Goal: Task Accomplishment & Management: Manage account settings

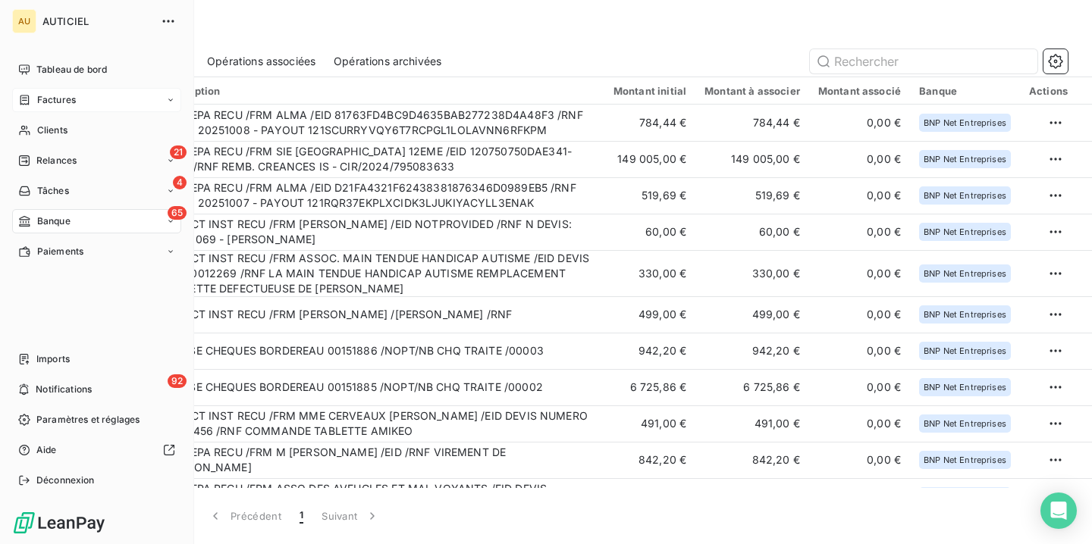
click at [52, 93] on span "Factures" at bounding box center [56, 100] width 39 height 14
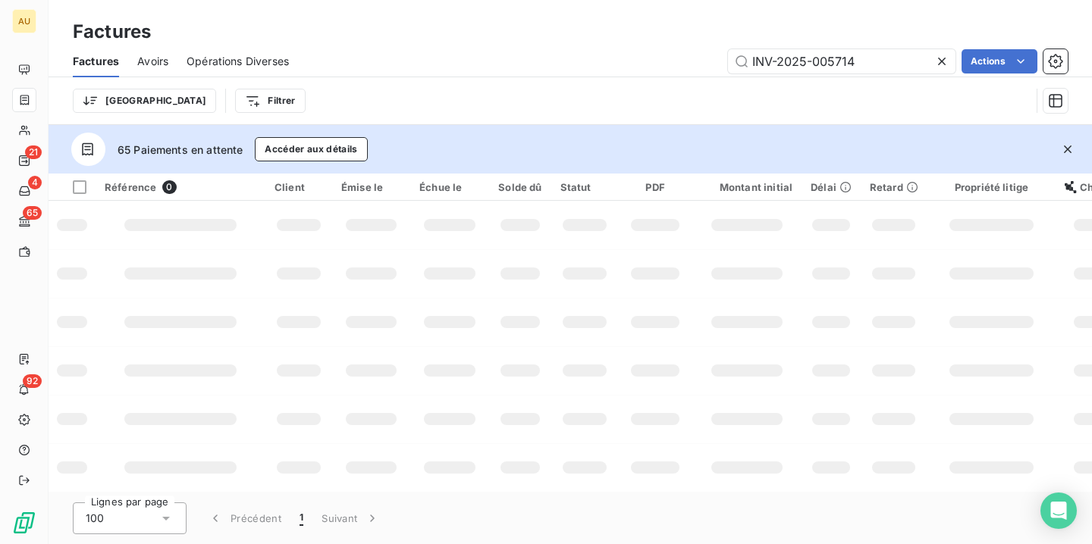
click at [840, 55] on input "INV-2025-005714" at bounding box center [841, 61] width 227 height 24
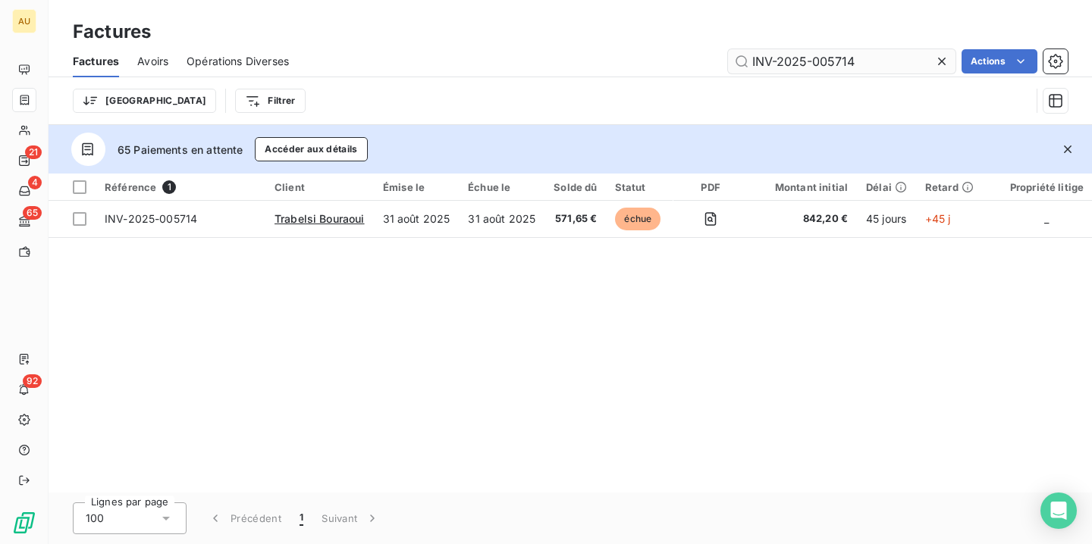
click at [842, 60] on input "INV-2025-005714" at bounding box center [841, 61] width 227 height 24
type input "INV-2025-005794"
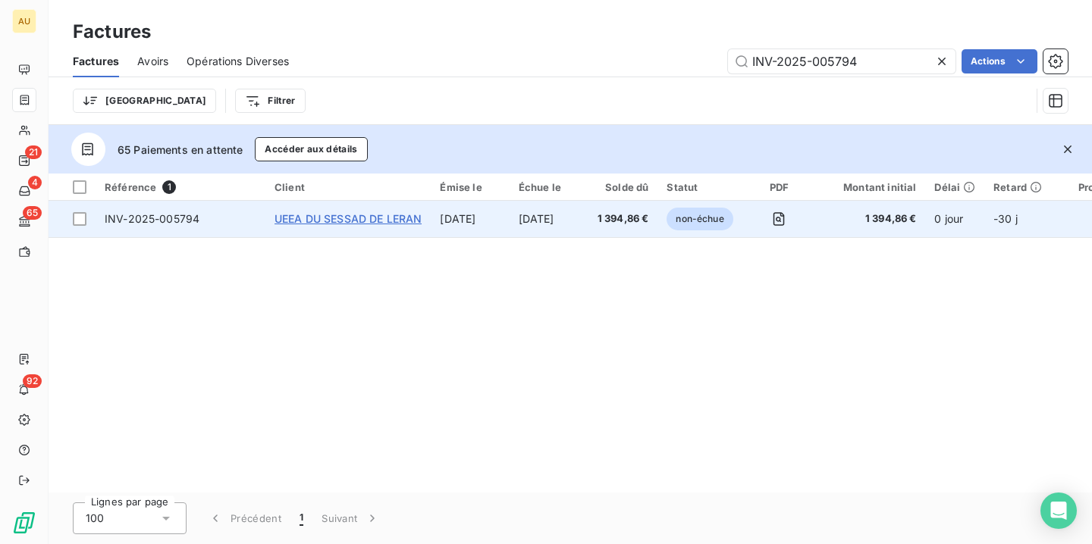
click at [352, 216] on span "UEEA DU SESSAD DE LERAN" at bounding box center [347, 218] width 147 height 13
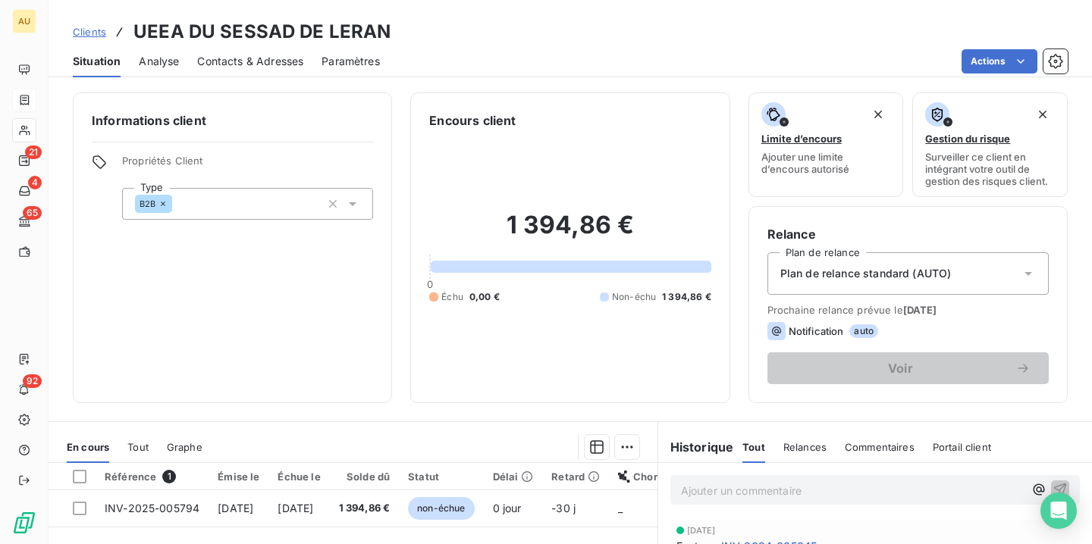
click at [276, 52] on div "Contacts & Adresses" at bounding box center [250, 61] width 106 height 32
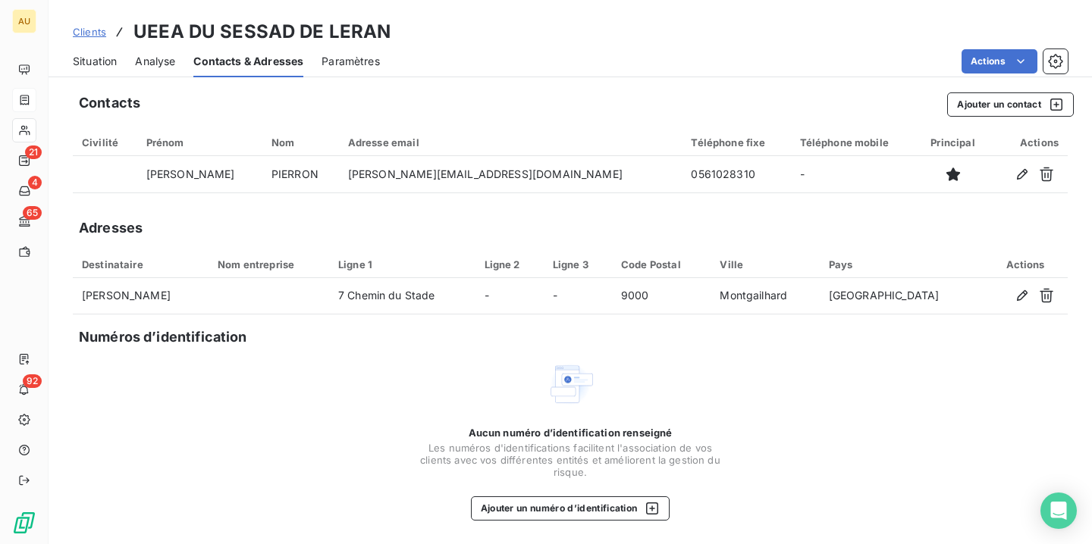
click at [110, 61] on span "Situation" at bounding box center [95, 61] width 44 height 15
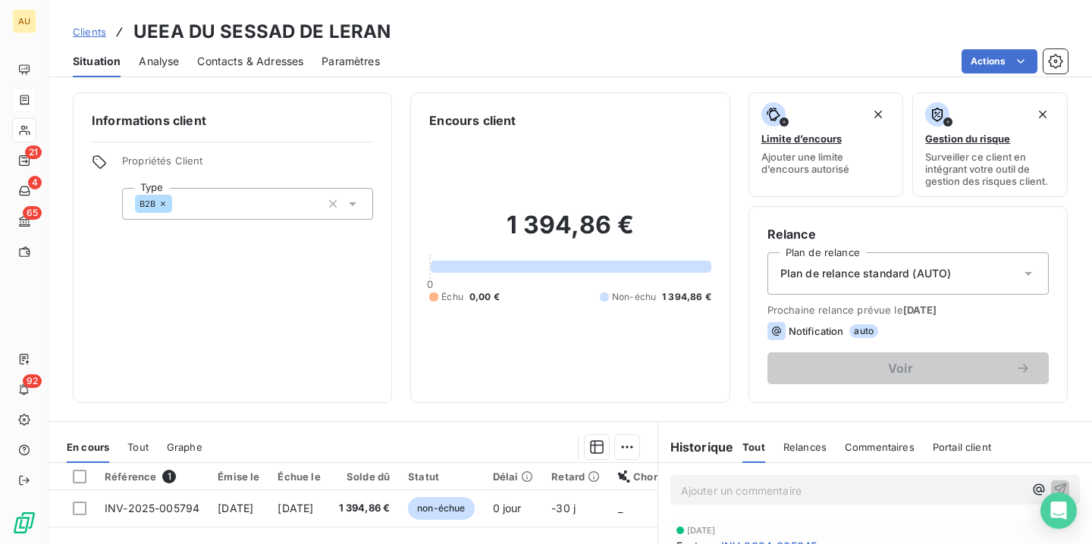
scroll to position [92, 0]
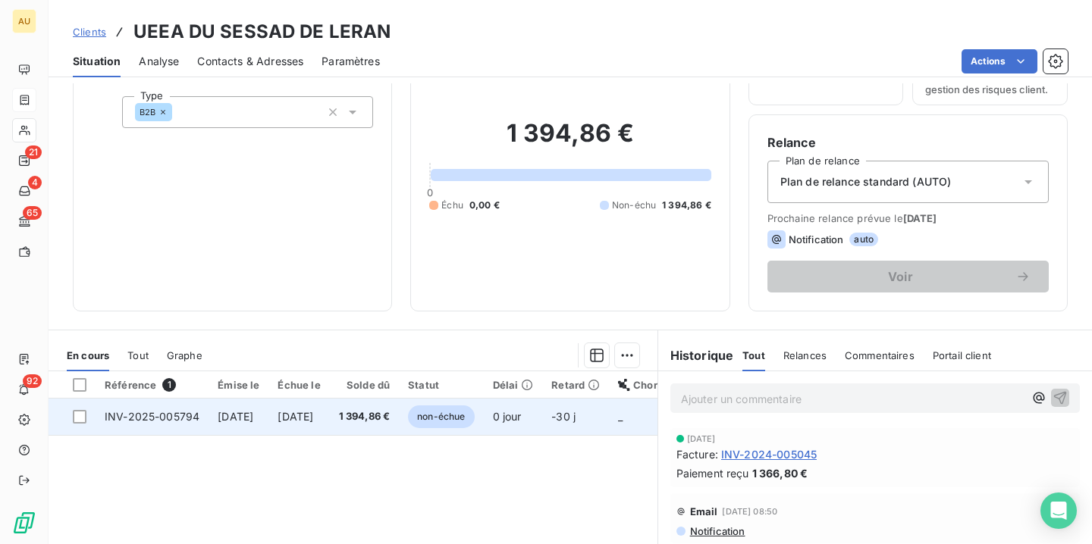
click at [313, 413] on span "[DATE]" at bounding box center [295, 416] width 36 height 13
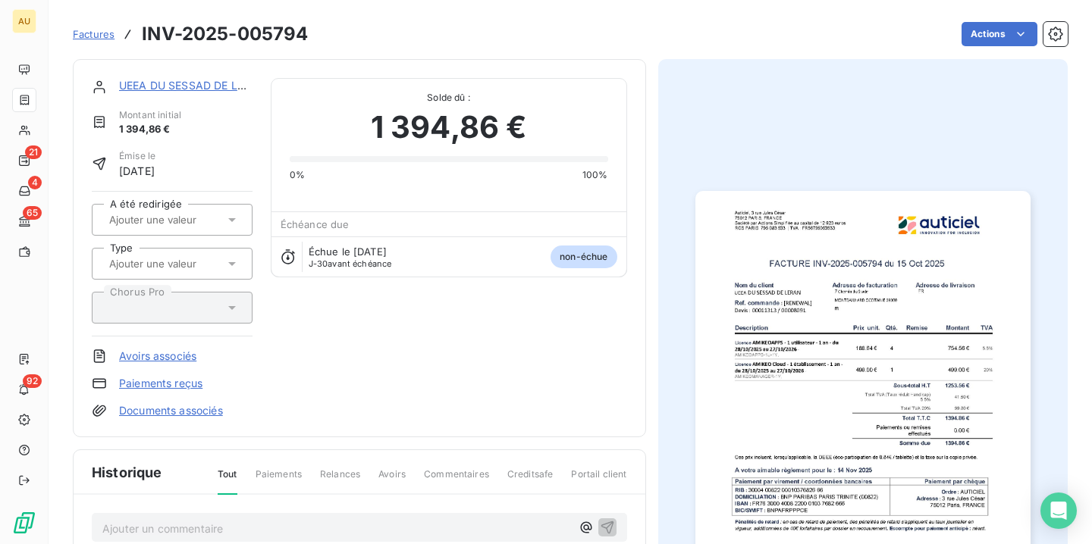
click at [169, 255] on div at bounding box center [165, 264] width 120 height 20
type input "RENOUVELLEMENT"
click at [87, 33] on span "Factures" at bounding box center [94, 34] width 42 height 12
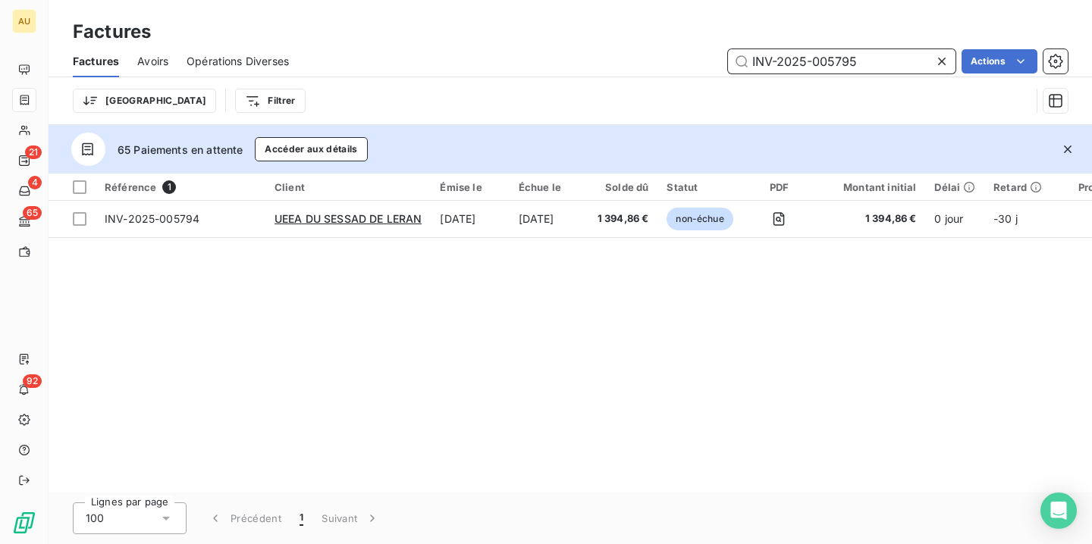
type input "INV-2025-005795"
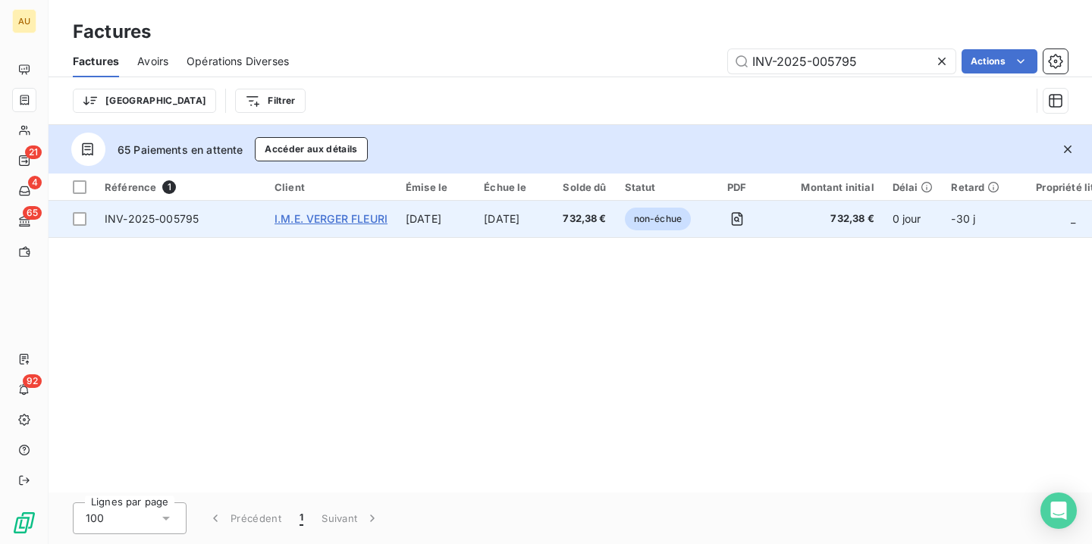
click at [347, 221] on span "I.M.E. VERGER FLEURI" at bounding box center [330, 218] width 113 height 13
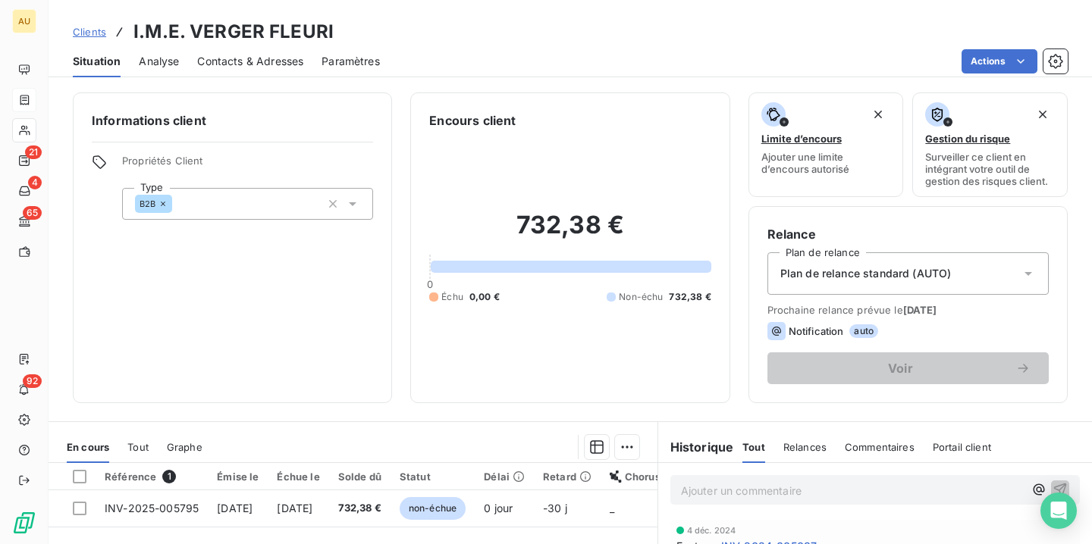
click at [249, 69] on div "Contacts & Adresses" at bounding box center [250, 61] width 106 height 32
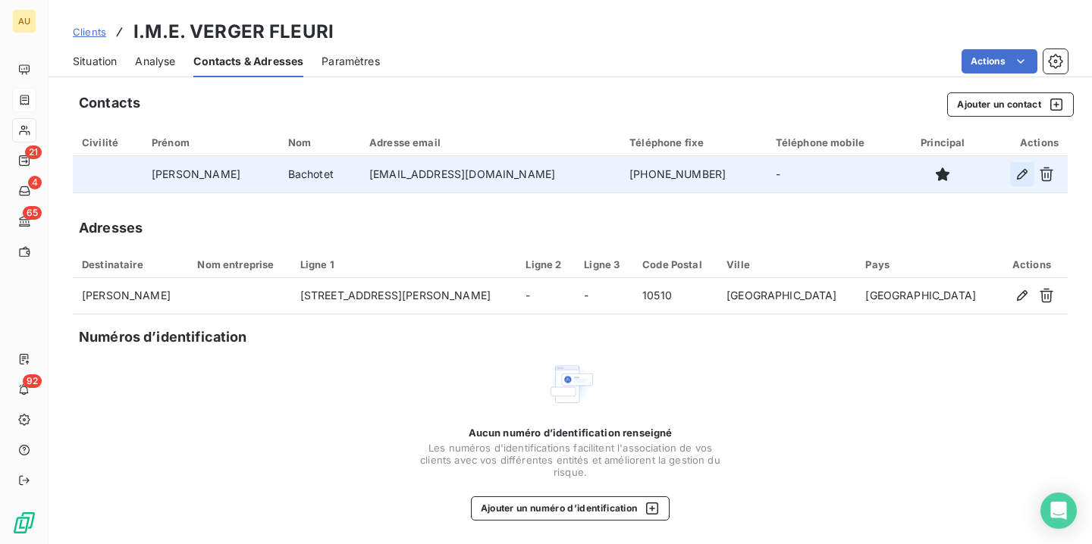
click at [1019, 172] on icon "button" at bounding box center [1021, 174] width 15 height 15
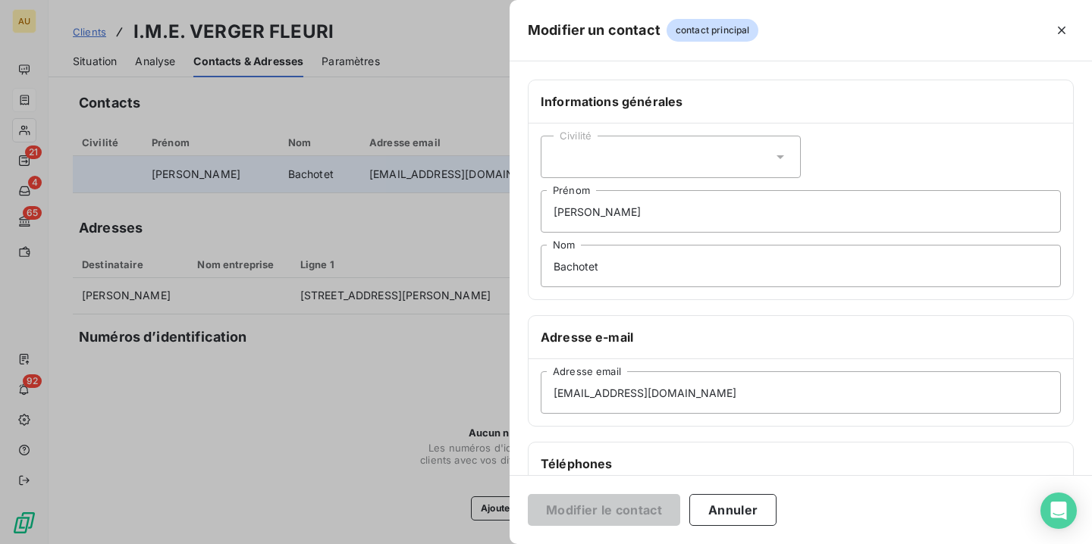
click at [486, 55] on div at bounding box center [546, 272] width 1092 height 544
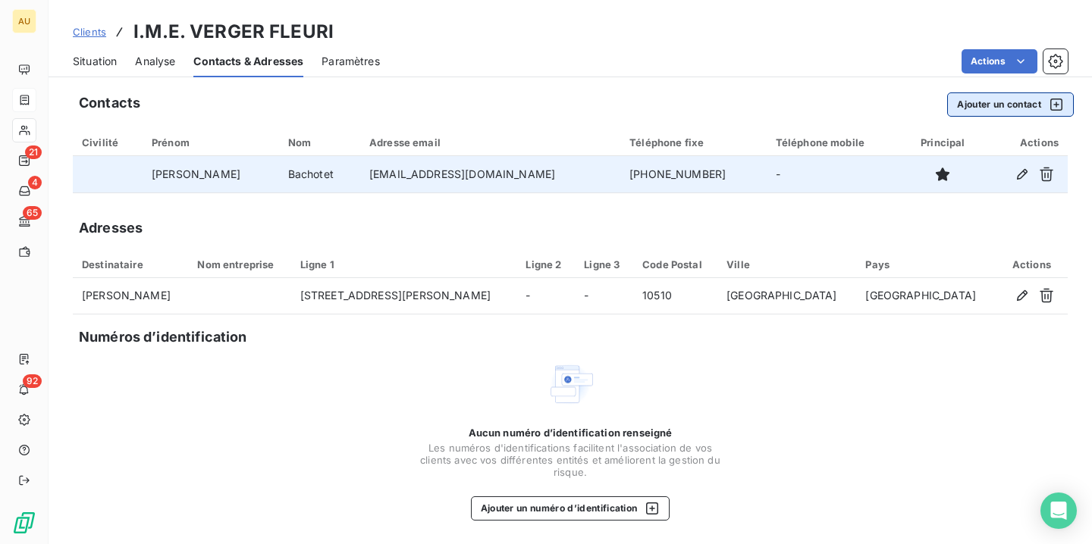
click at [1037, 106] on button "Ajouter un contact" at bounding box center [1010, 104] width 127 height 24
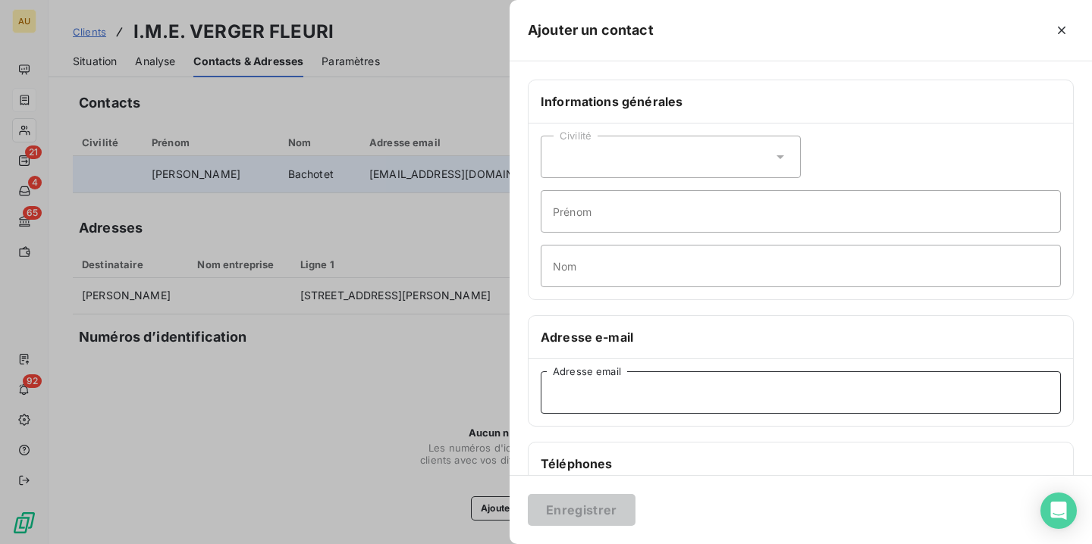
click at [613, 392] on input "Adresse email" at bounding box center [800, 392] width 520 height 42
paste input "[PERSON_NAME][EMAIL_ADDRESS][DOMAIN_NAME]"
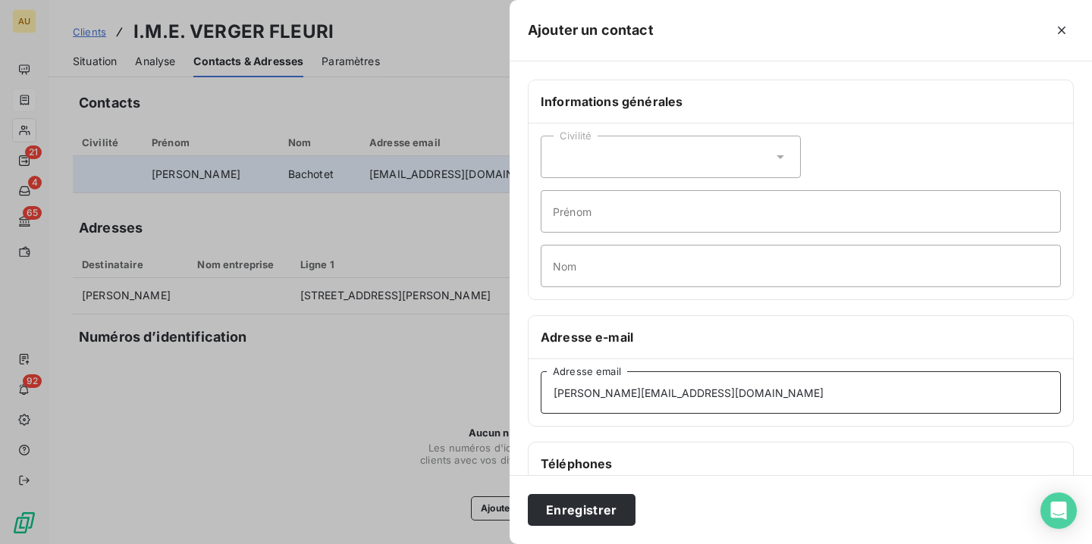
type input "[PERSON_NAME][EMAIL_ADDRESS][DOMAIN_NAME]"
click at [591, 215] on input "Prénom" at bounding box center [800, 211] width 520 height 42
type input "[PERSON_NAME]"
type input "Décisionnaire"
click at [675, 152] on div "Civilité" at bounding box center [670, 157] width 260 height 42
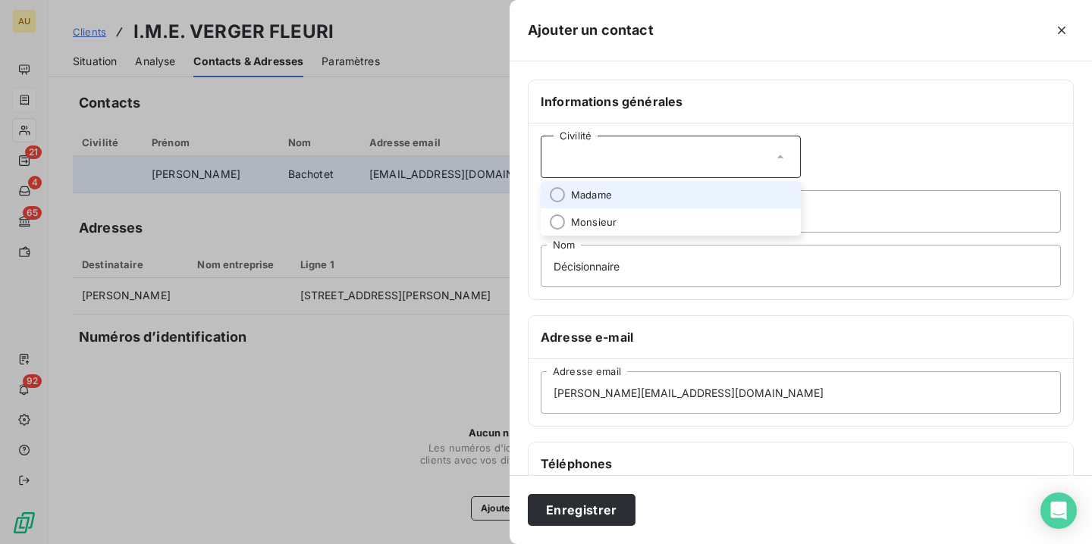
click at [669, 193] on li "Madame" at bounding box center [670, 194] width 260 height 27
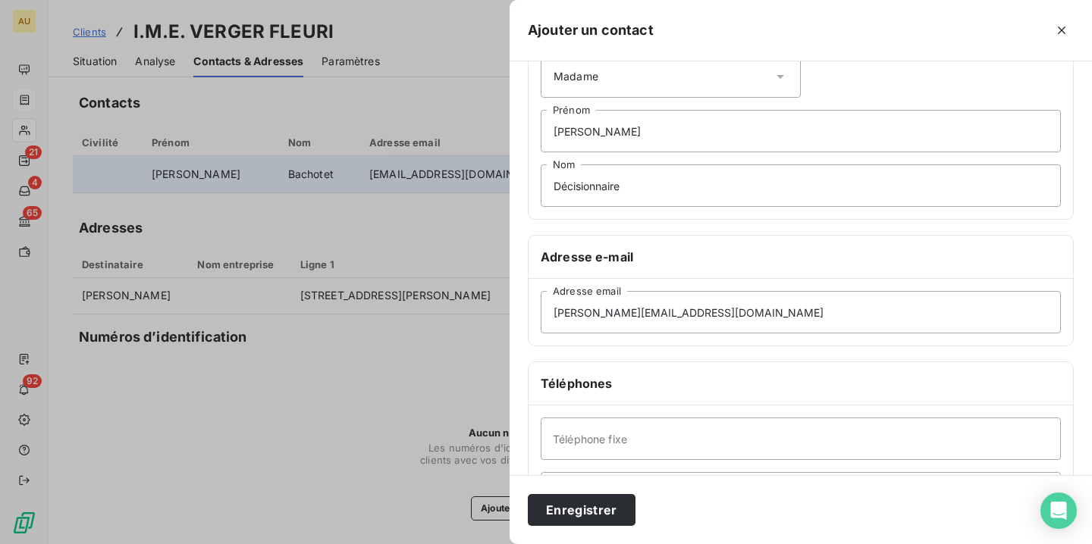
scroll to position [277, 0]
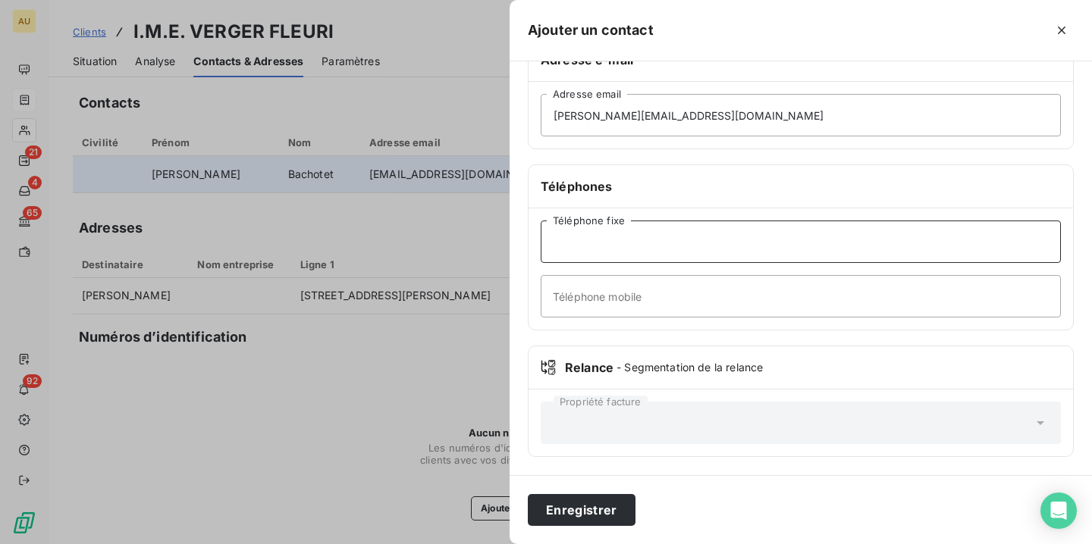
click at [621, 246] on input "Téléphone fixe" at bounding box center [800, 242] width 520 height 42
paste input "0325247226"
type input "0325247226"
click at [578, 510] on button "Enregistrer" at bounding box center [582, 510] width 108 height 32
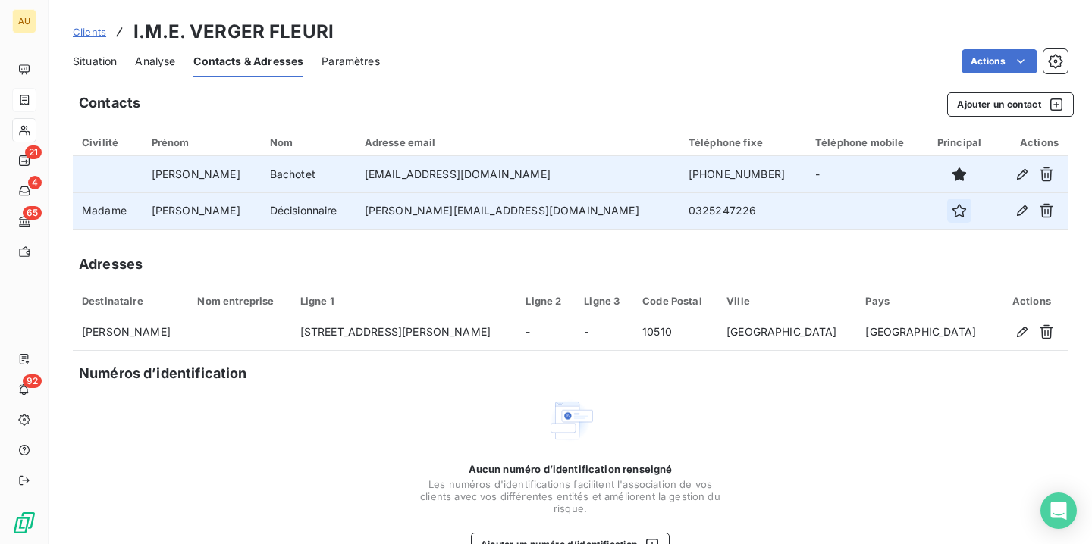
click at [947, 210] on button "button" at bounding box center [959, 211] width 24 height 24
click at [584, 261] on div "Adresses" at bounding box center [570, 264] width 995 height 21
click at [90, 57] on span "Situation" at bounding box center [95, 61] width 44 height 15
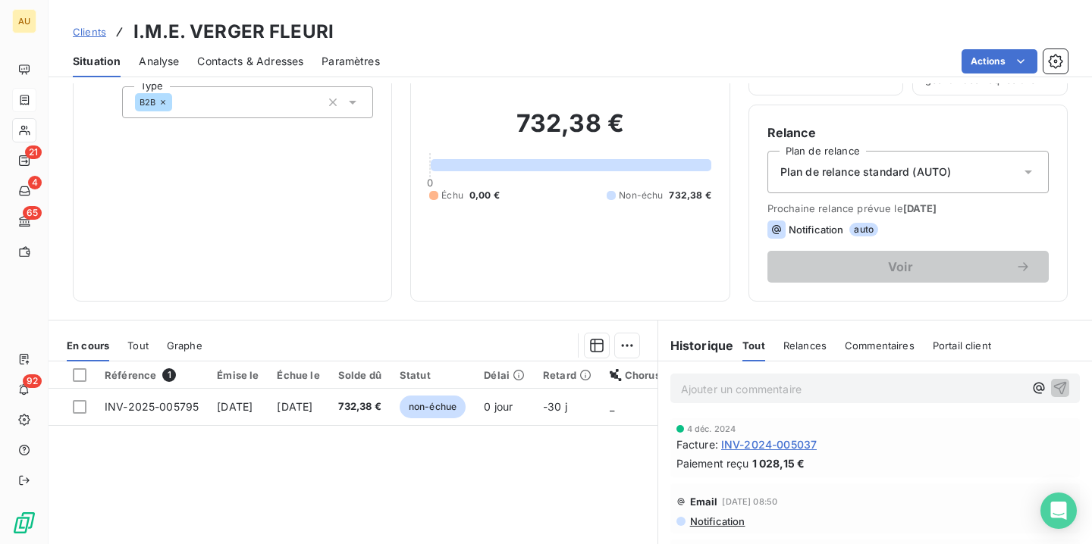
scroll to position [126, 0]
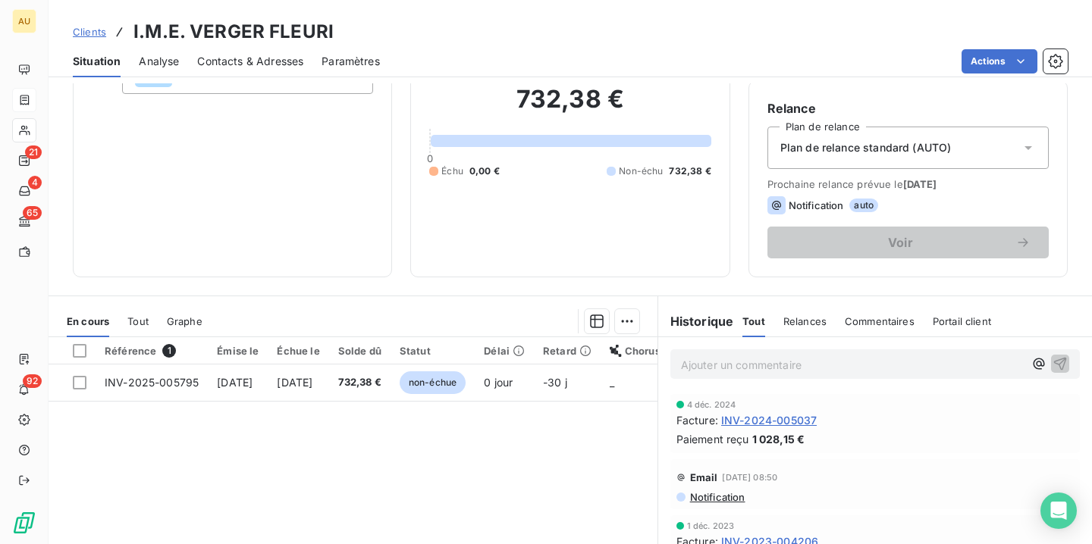
click at [250, 62] on span "Contacts & Adresses" at bounding box center [250, 61] width 106 height 15
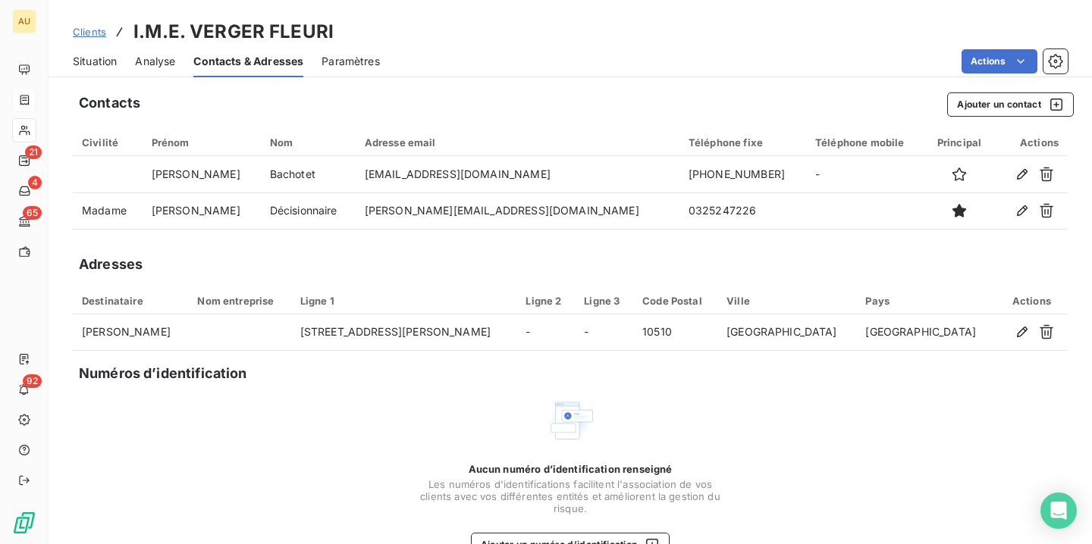
click at [95, 59] on span "Situation" at bounding box center [95, 61] width 44 height 15
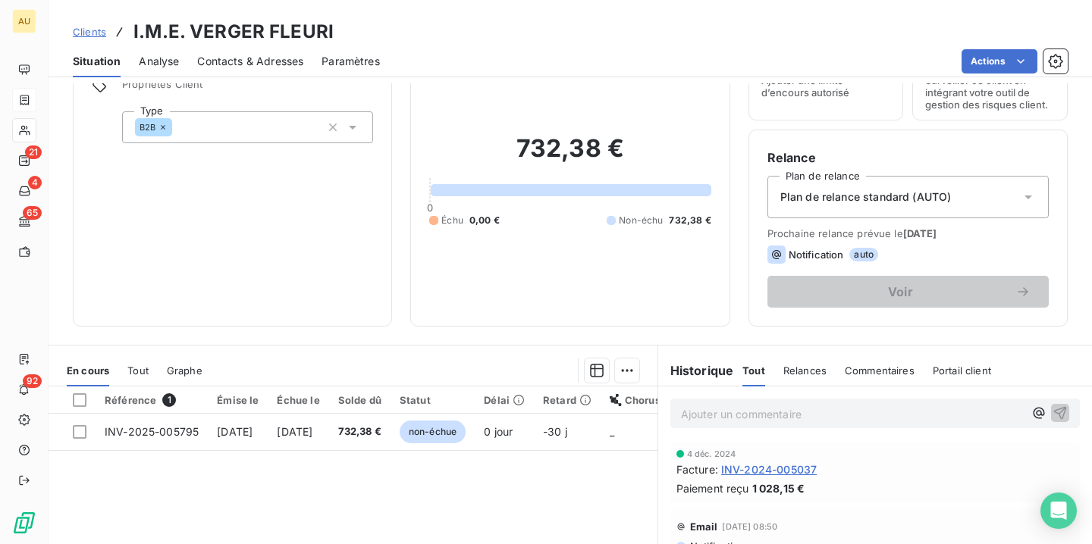
scroll to position [177, 0]
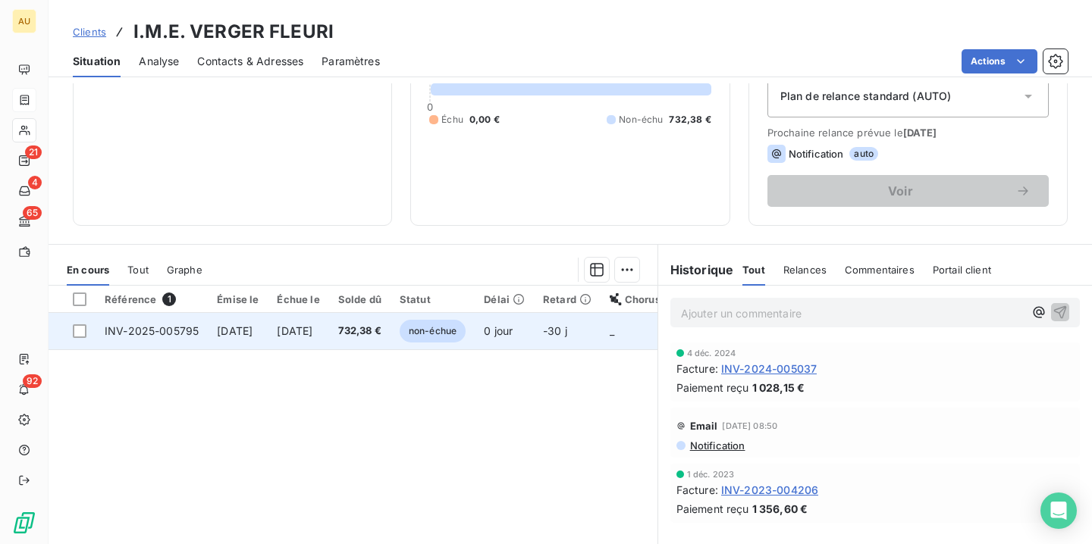
click at [252, 334] on span "[DATE]" at bounding box center [235, 330] width 36 height 13
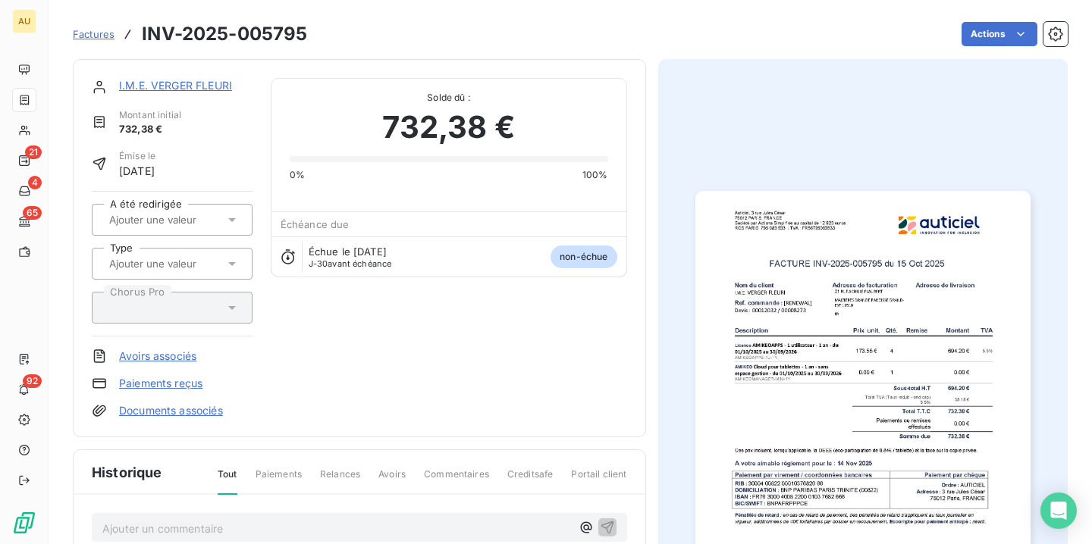
click at [192, 252] on div at bounding box center [172, 264] width 161 height 32
type input "renou"
click at [171, 303] on span "Renouvellement" at bounding box center [160, 303] width 66 height 9
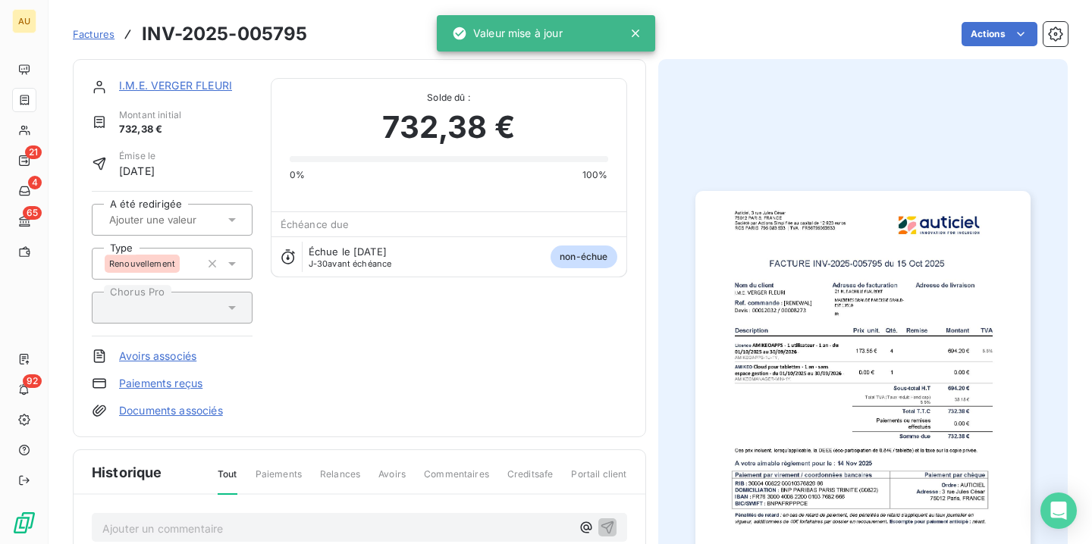
click at [99, 33] on span "Factures" at bounding box center [94, 34] width 42 height 12
